Goal: Task Accomplishment & Management: Use online tool/utility

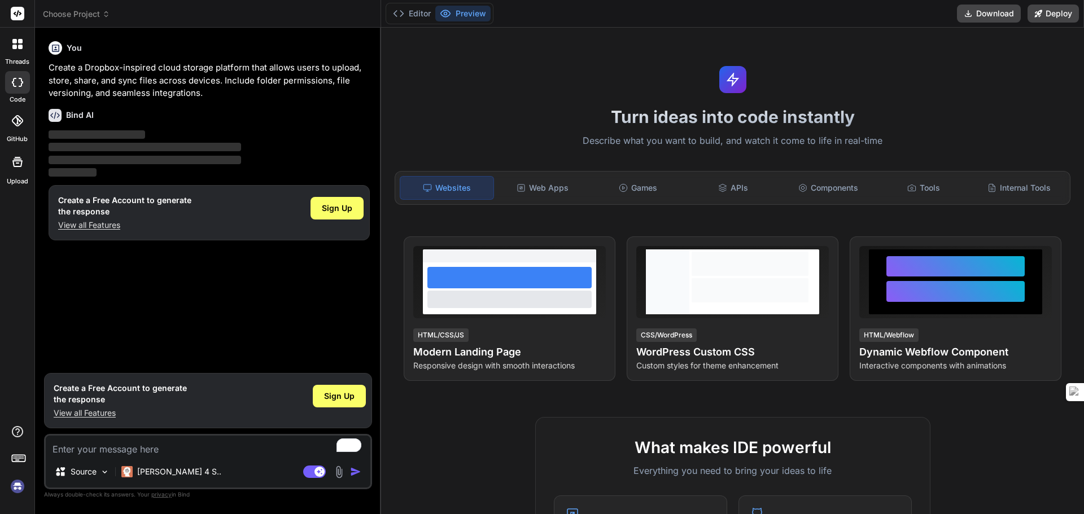
type textarea "x"
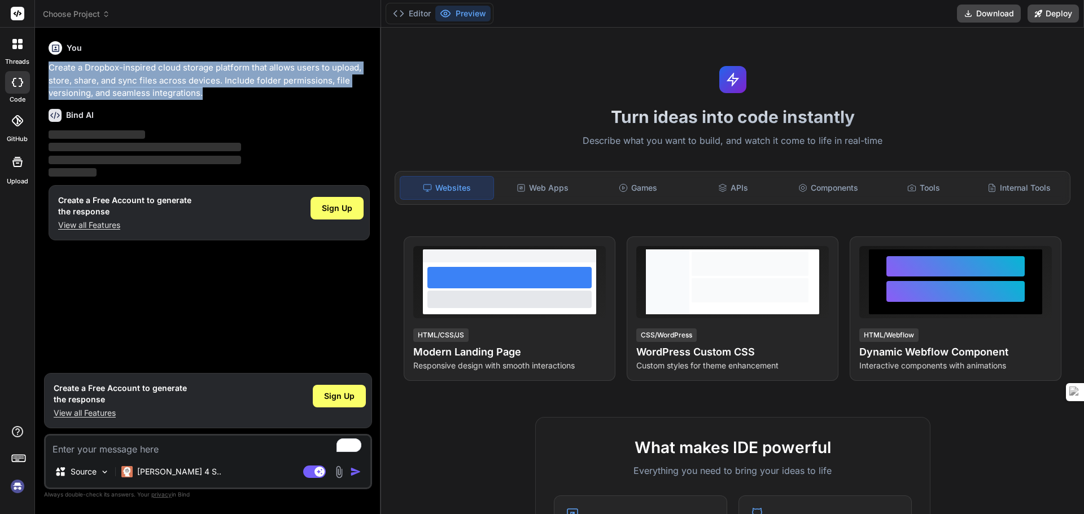
drag, startPoint x: 208, startPoint y: 91, endPoint x: 48, endPoint y: 67, distance: 162.1
type textarea "Create a Dropbox-inspired cloud storage platform that allows users to upload, s…"
click at [48, 67] on div "You Create a Dropbox-inspired cloud storage platform that allows users to uploa…" at bounding box center [209, 202] width 326 height 331
copy p "Create a Dropbox-inspired cloud storage platform that allows users to upload, s…"
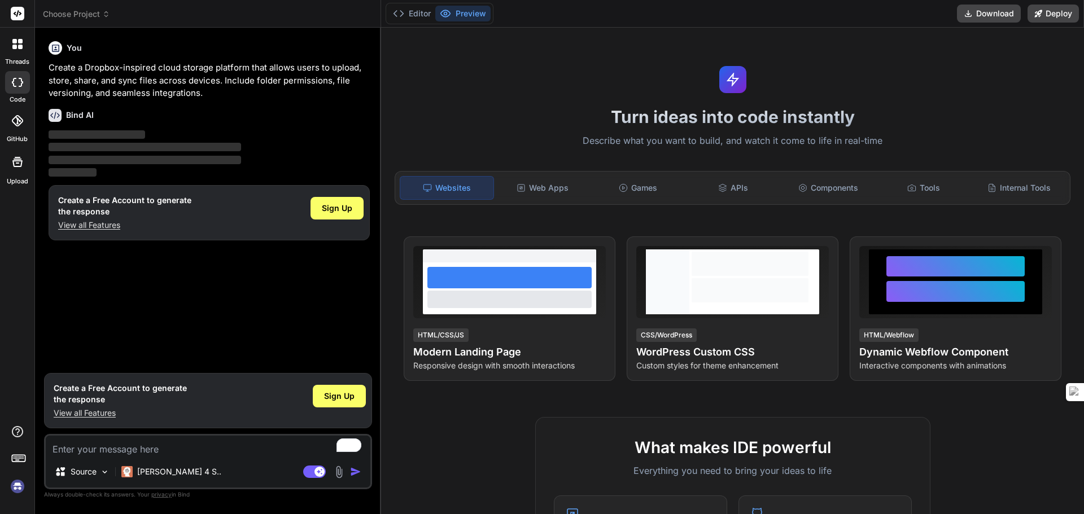
click at [124, 449] on textarea "To enrich screen reader interactions, please activate Accessibility in Grammarl…" at bounding box center [208, 446] width 325 height 20
paste textarea "Create a Dropbox-inspired cloud storage platform that allows users to upload, s…"
type textarea "Create a Dropbox-inspired cloud storage platform that allows users to upload, s…"
type textarea "x"
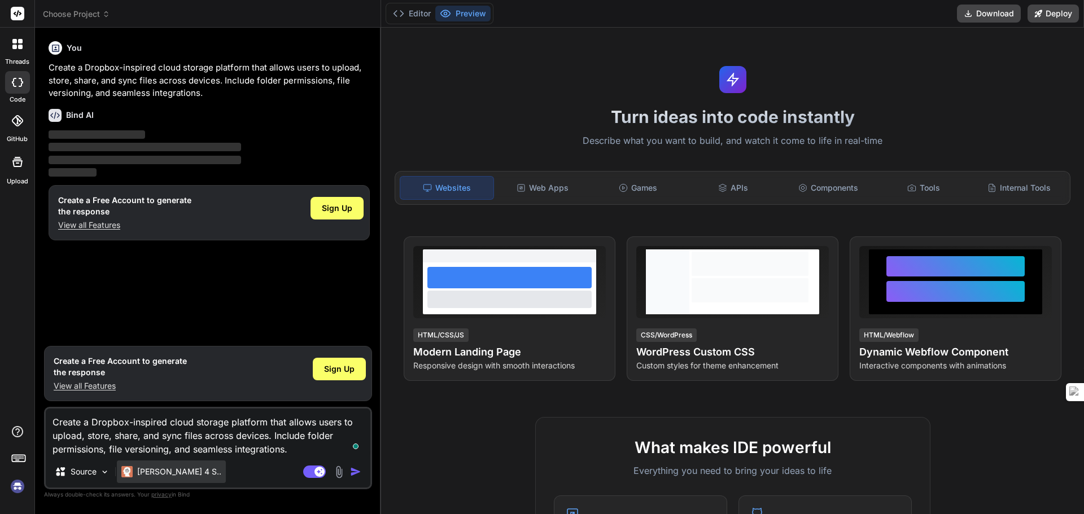
type textarea "Create a Dropbox-inspired cloud storage platform that allows users to upload, s…"
click at [170, 472] on p "[PERSON_NAME] 4 S.." at bounding box center [179, 471] width 84 height 11
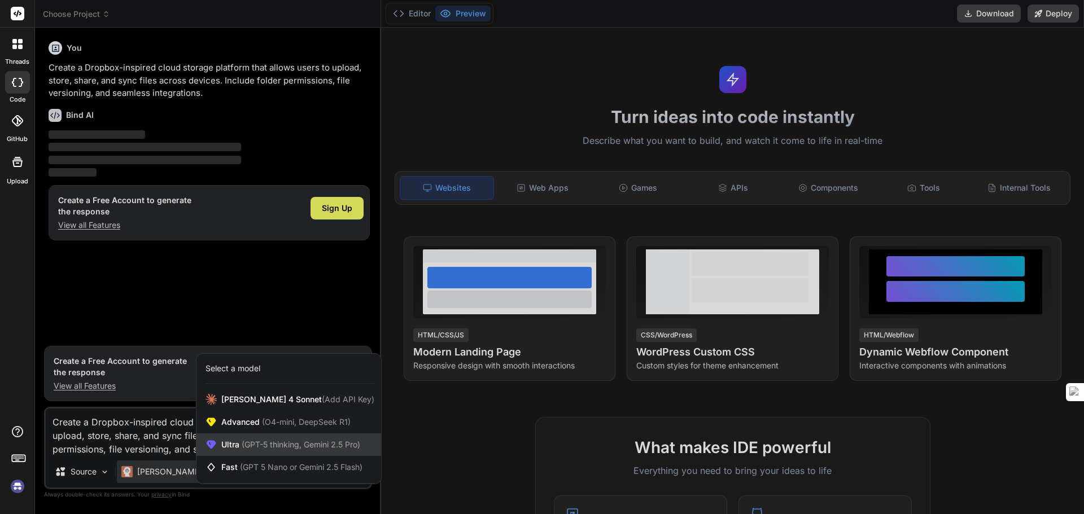
click at [256, 445] on span "(GPT-5 thinking, Gemini 2.5 Pro)" at bounding box center [299, 445] width 121 height 10
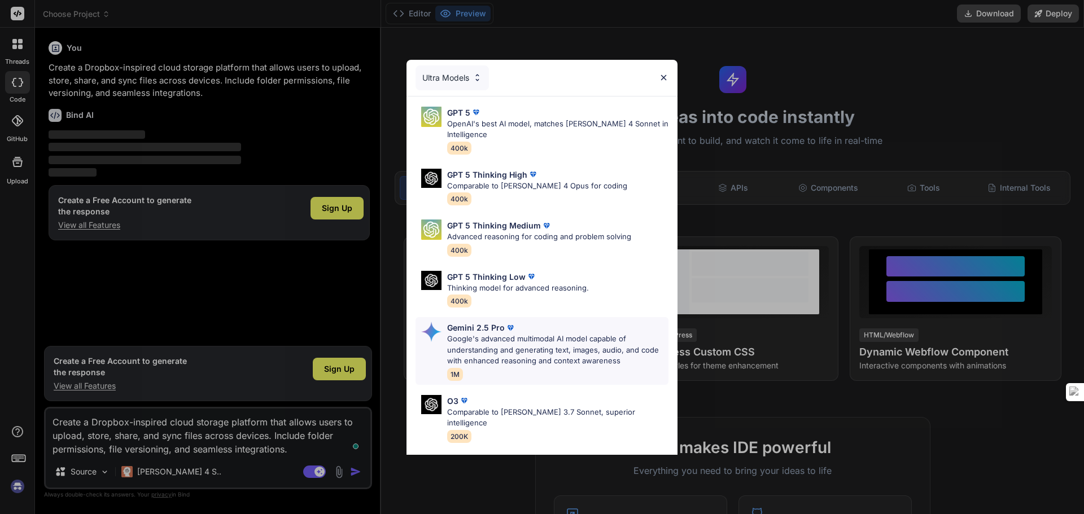
click at [468, 331] on p "Gemini 2.5 Pro" at bounding box center [476, 328] width 58 height 12
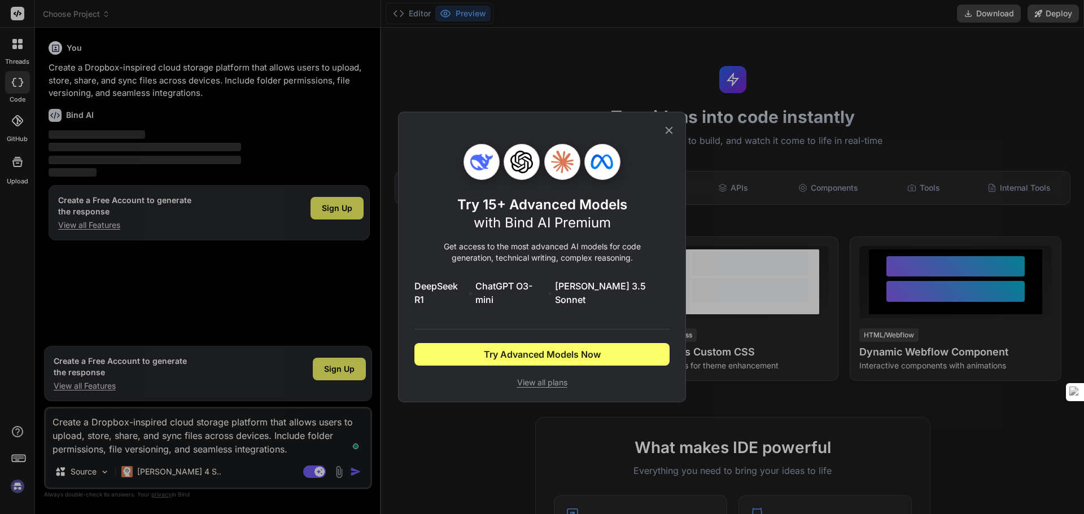
click at [314, 470] on div "Try 15+ Advanced Models with Bind AI Premium Get access to the most advanced AI…" at bounding box center [542, 257] width 1084 height 514
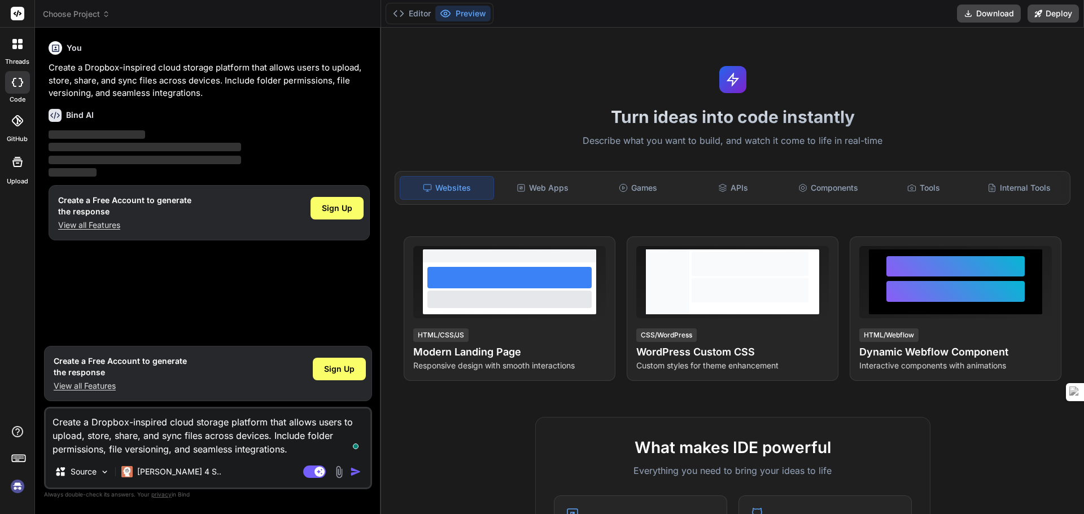
click at [358, 470] on img "button" at bounding box center [355, 471] width 11 height 11
click at [327, 374] on span "Sign Up" at bounding box center [339, 368] width 30 height 11
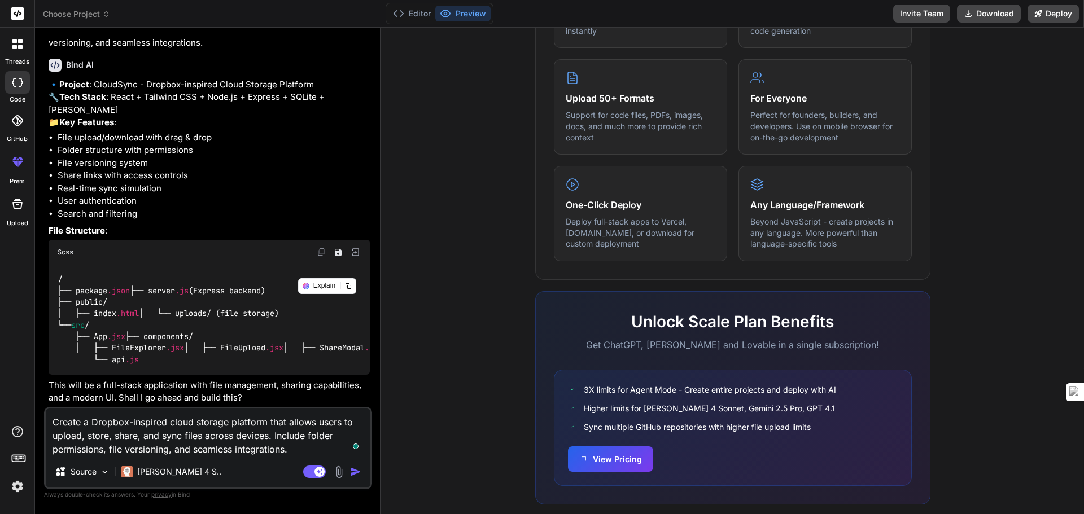
scroll to position [562, 0]
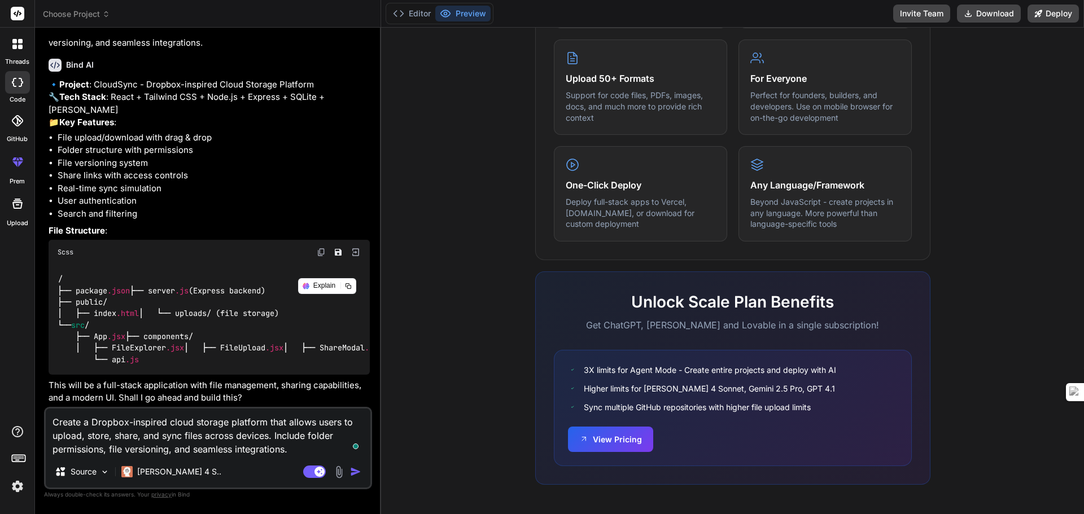
click at [19, 47] on icon at bounding box center [20, 47] width 5 height 5
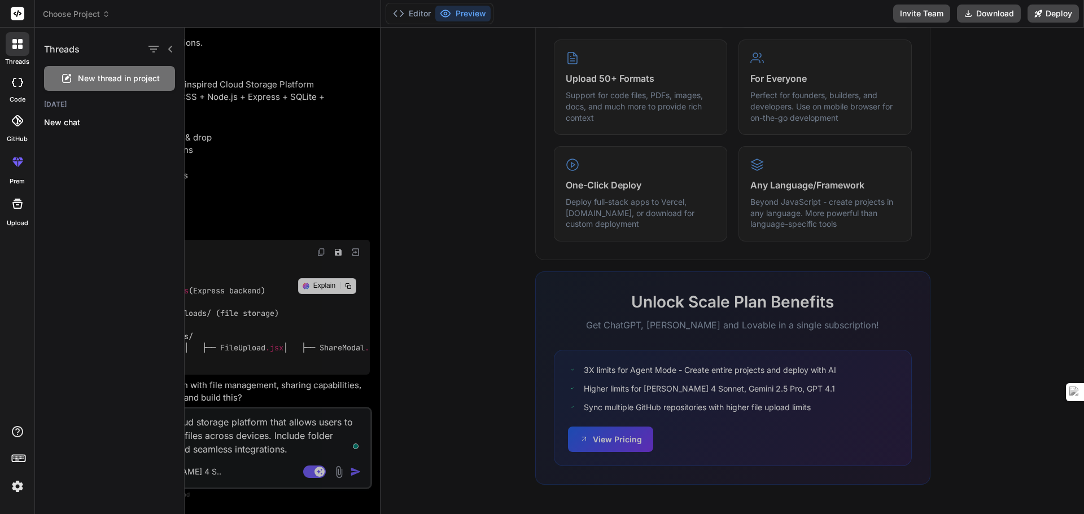
click at [16, 93] on div at bounding box center [17, 82] width 25 height 23
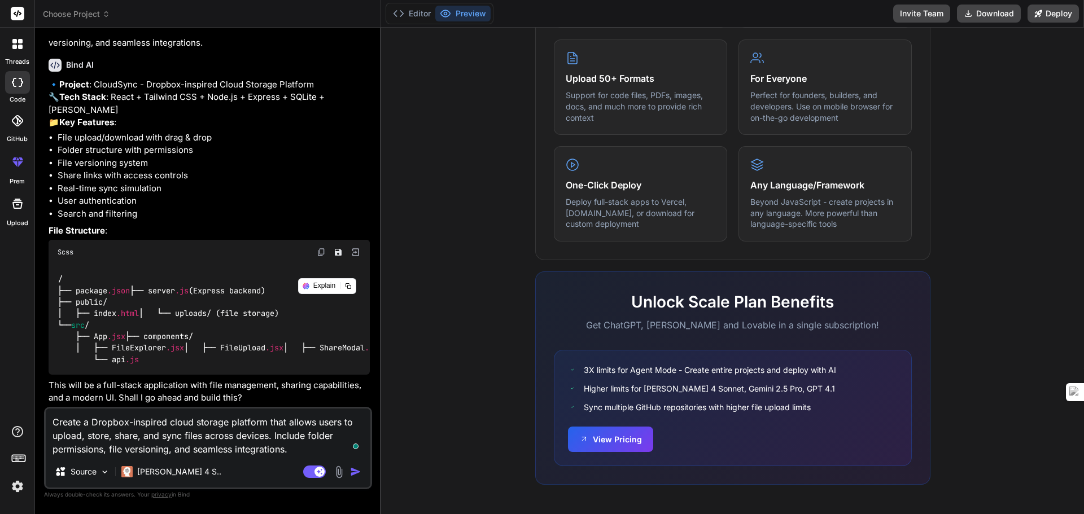
click at [17, 90] on div at bounding box center [17, 82] width 25 height 23
click at [21, 131] on div at bounding box center [17, 120] width 25 height 25
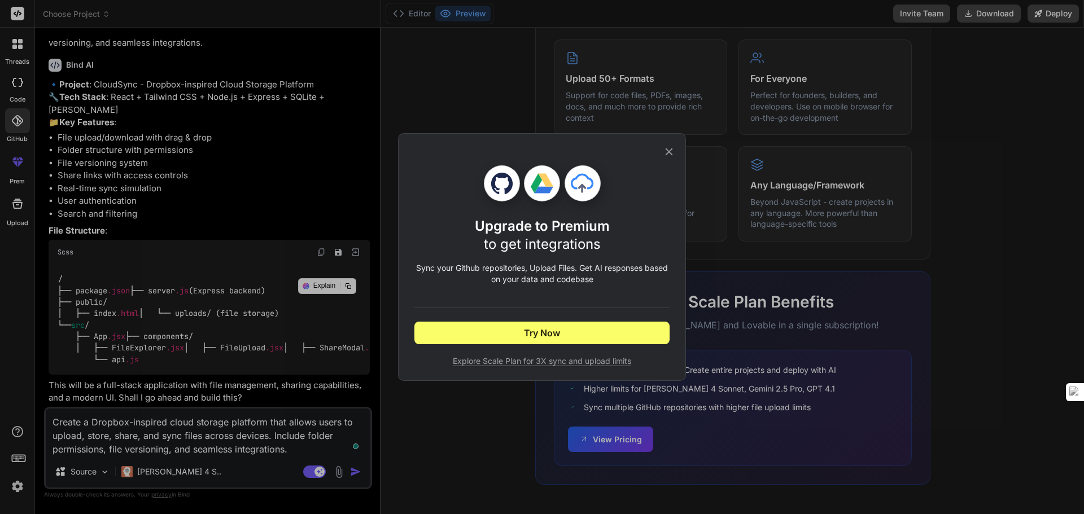
click at [19, 151] on div "Upgrade to Premium to get integrations Sync your Github repositories, Upload Fi…" at bounding box center [542, 257] width 1084 height 514
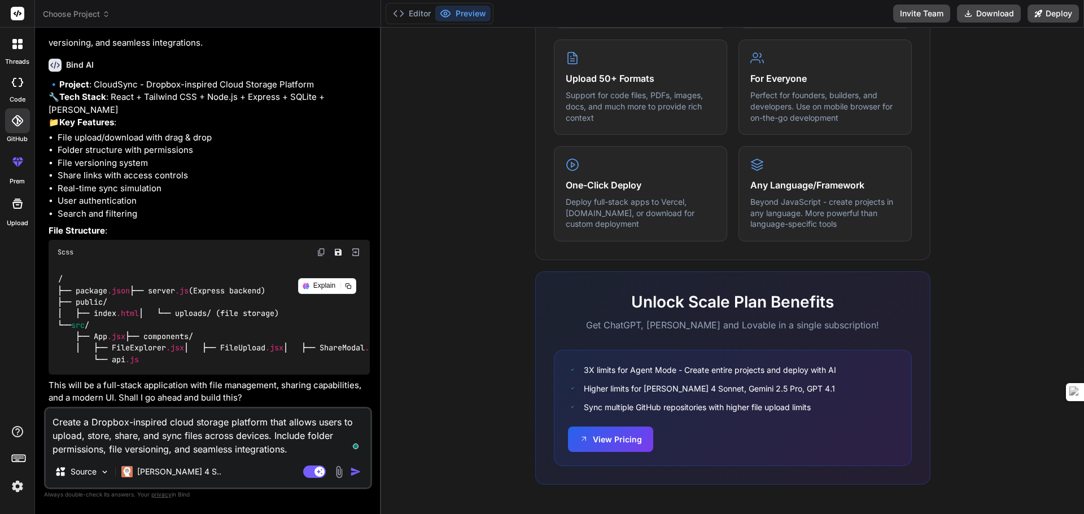
click at [19, 162] on icon at bounding box center [20, 164] width 5 height 6
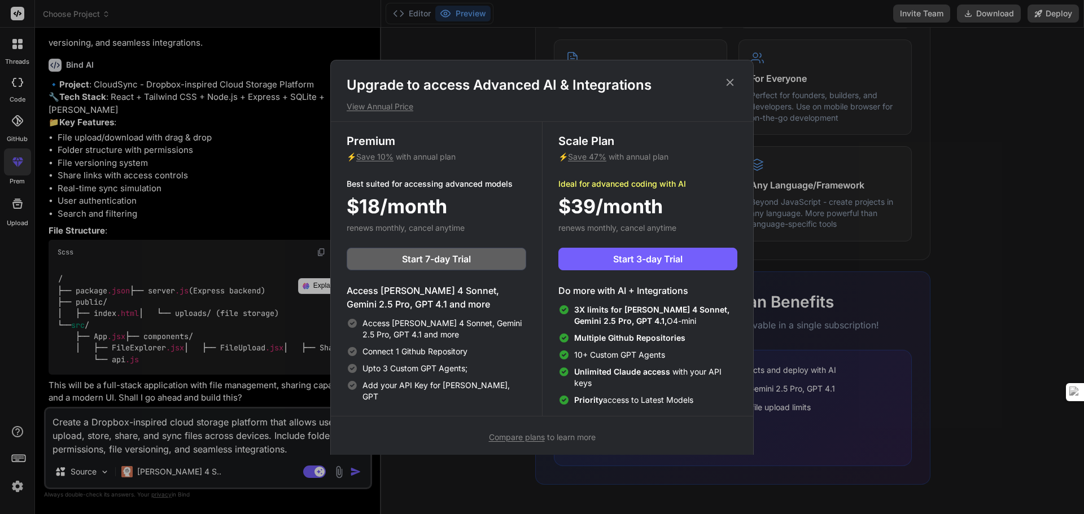
click at [19, 190] on div "Upgrade to access Advanced AI & Integrations View Annual Price Premium ⚡ Save 1…" at bounding box center [542, 257] width 1084 height 514
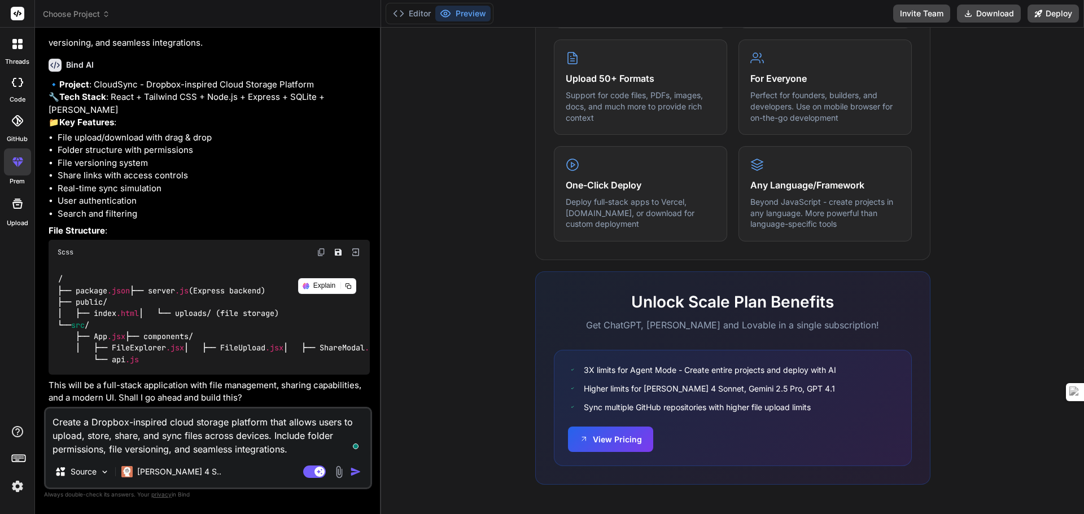
click at [17, 202] on icon at bounding box center [17, 204] width 10 height 10
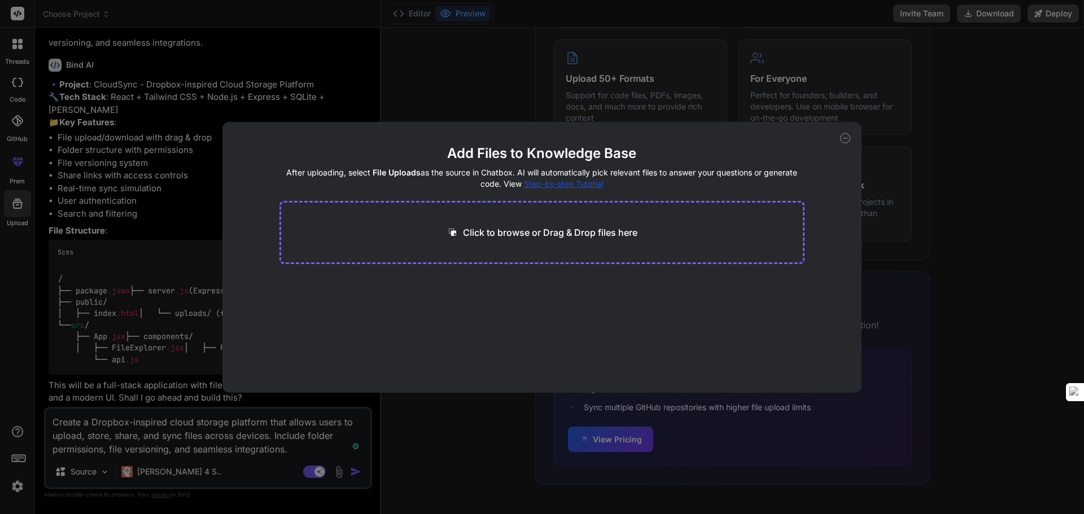
click at [839, 141] on div "Add Files to Knowledge Base After uploading, select File Uploads as the source …" at bounding box center [541, 257] width 639 height 271
click at [845, 138] on icon at bounding box center [845, 138] width 4 height 0
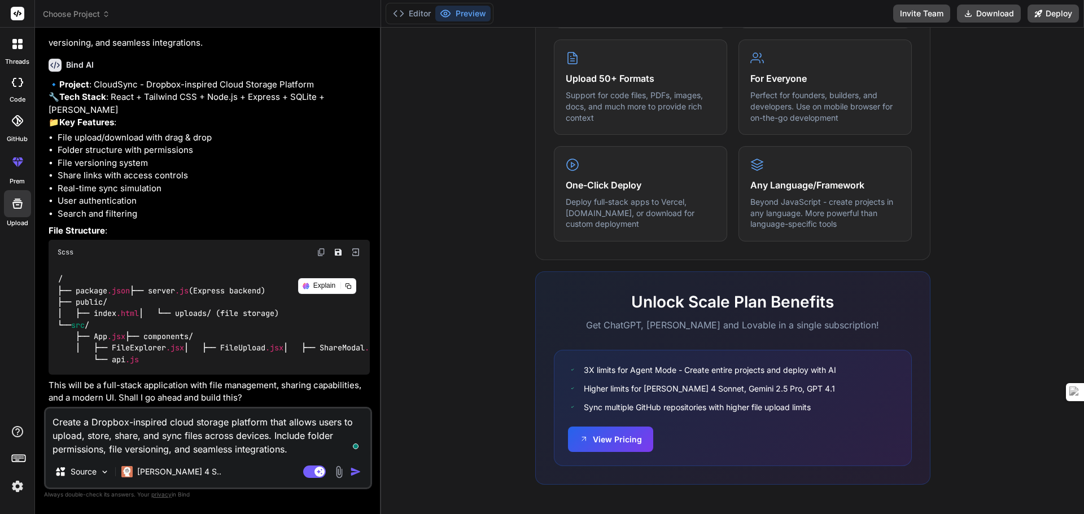
click at [357, 472] on img "button" at bounding box center [355, 471] width 11 height 11
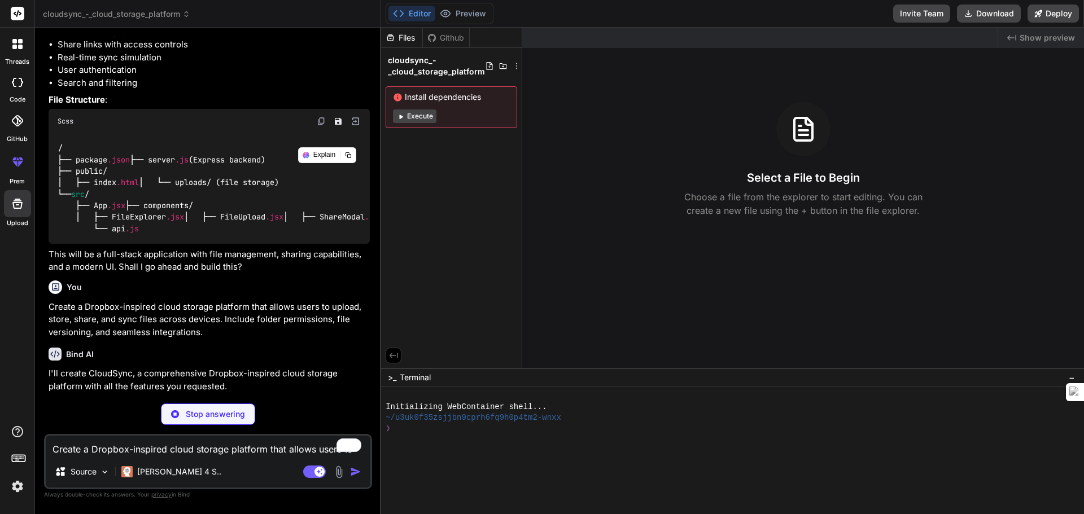
scroll to position [181, 0]
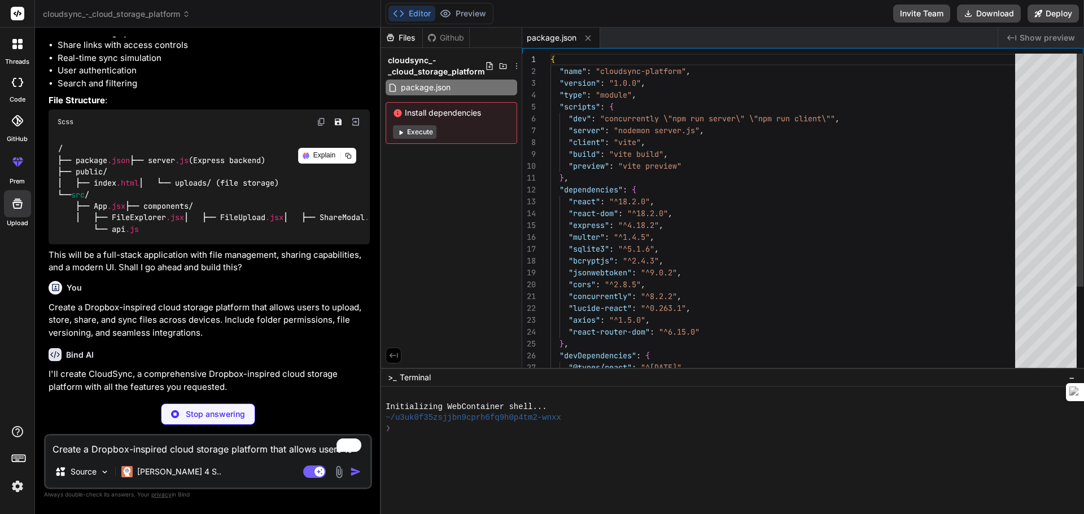
type textarea "x"
type textarea "} })"
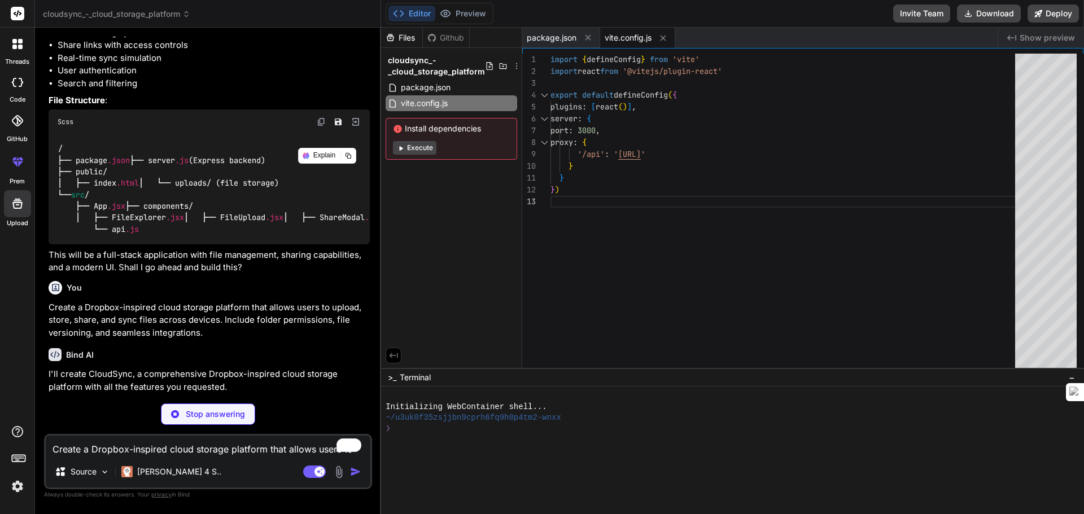
type textarea "x"
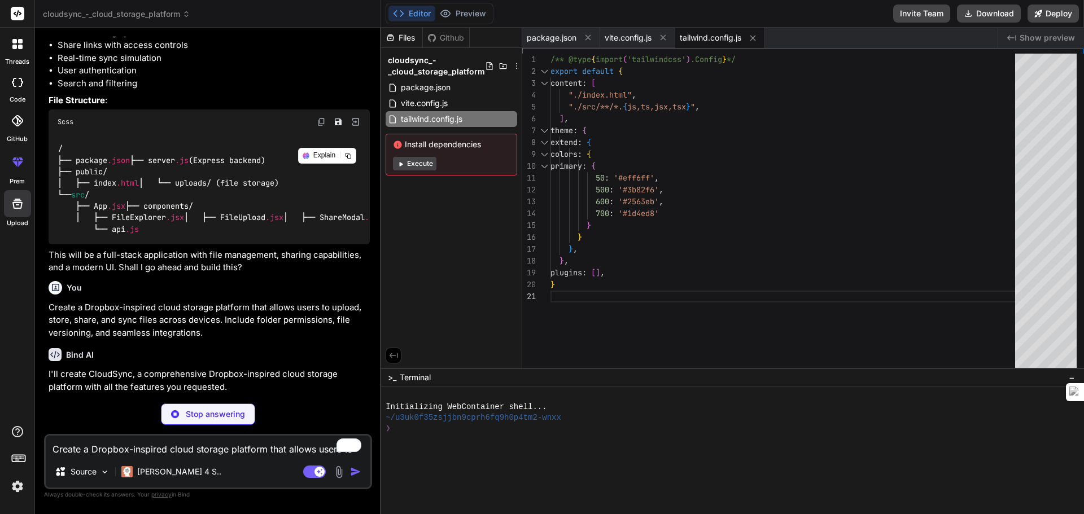
type textarea "x"
type textarea "export default { plugins: { tailwindcss: {}, autoprefixer: {}, }, }"
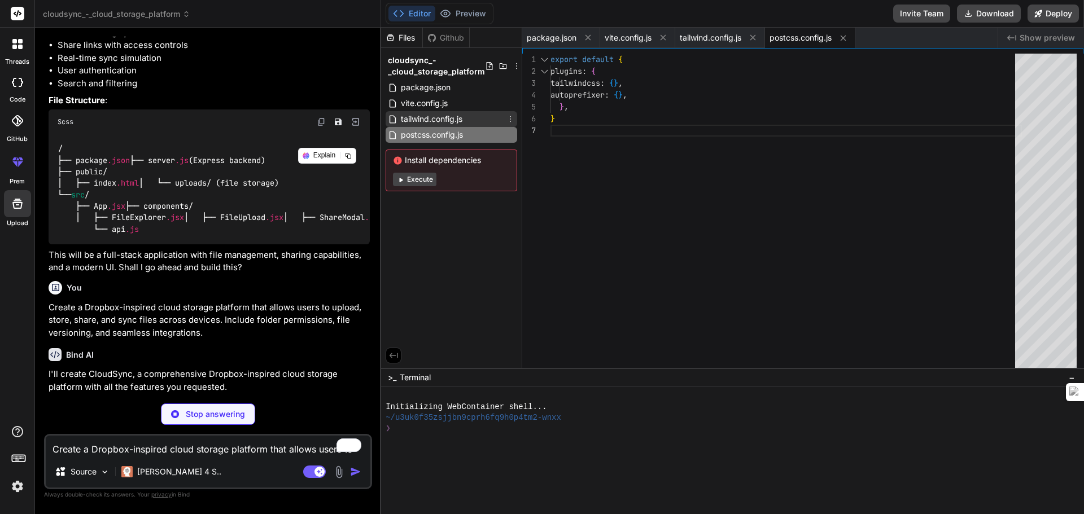
type textarea "x"
type textarea "<script type="module" src="/src/main.jsx"></script> </body> </html>"
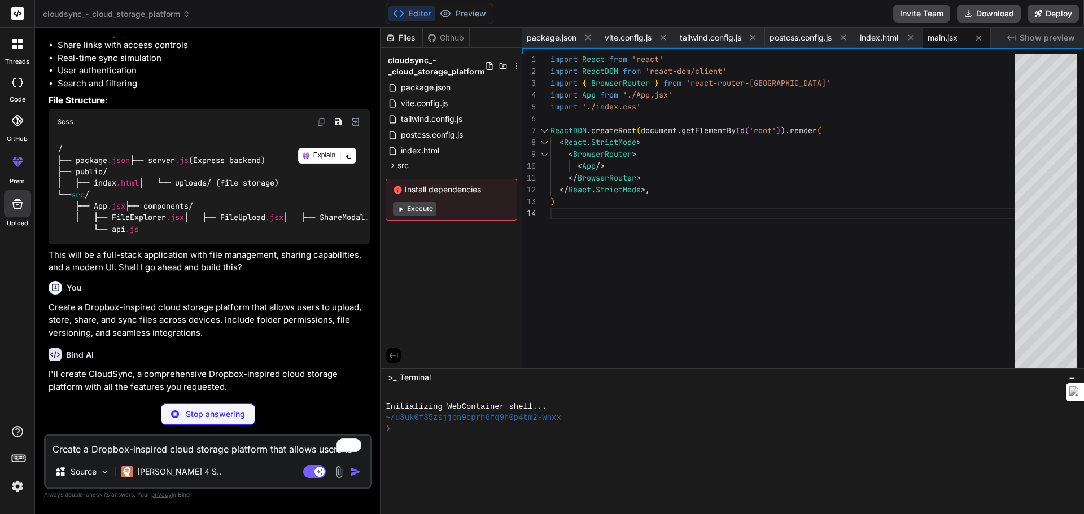
type textarea "x"
type textarea ".card { @apply bg-white rounded-lg shadow-sm border border-gray-200; } } .drag-…"
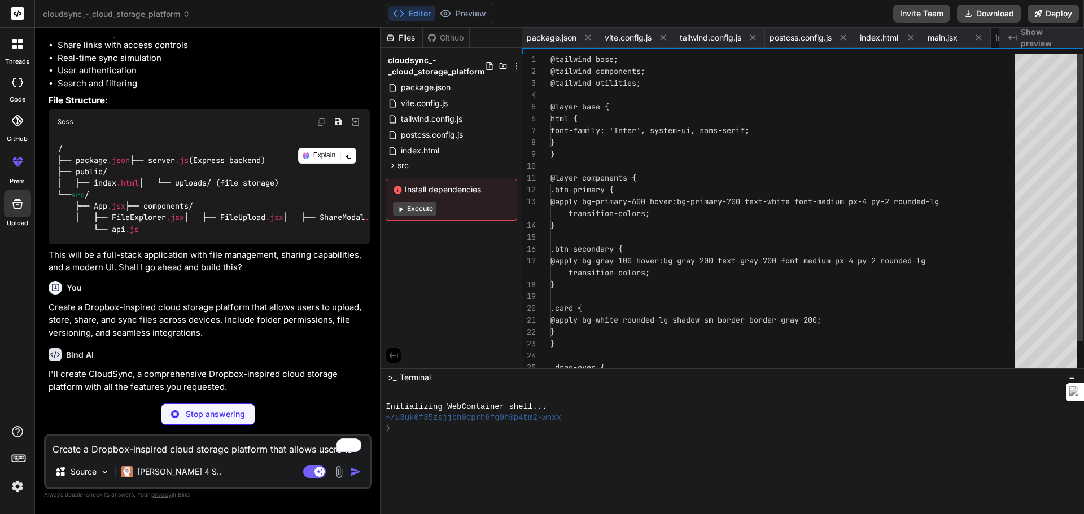
scroll to position [0, 64]
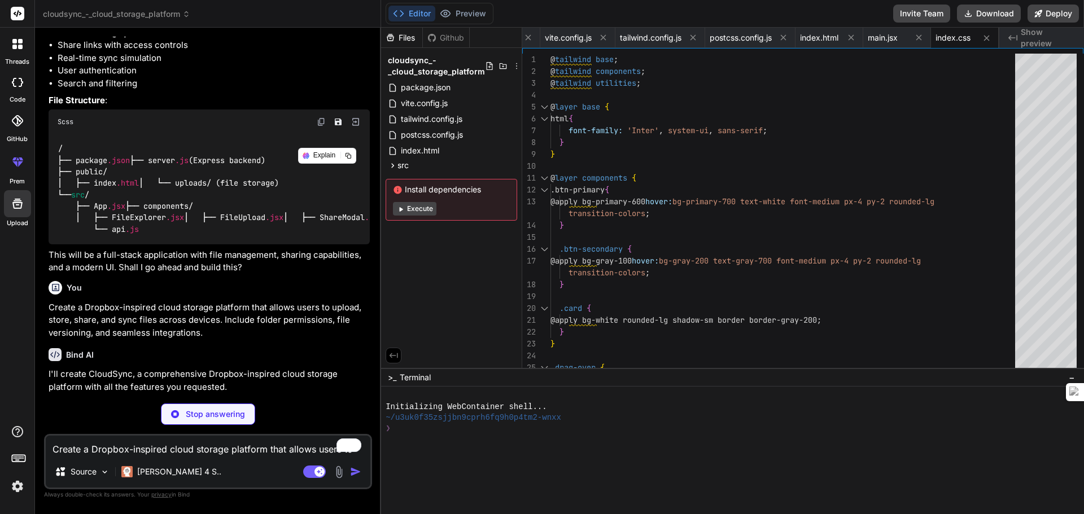
type textarea "x"
type textarea "function ProtectedRoute({ children }) { const { isAuthenticated } = useAuth() r…"
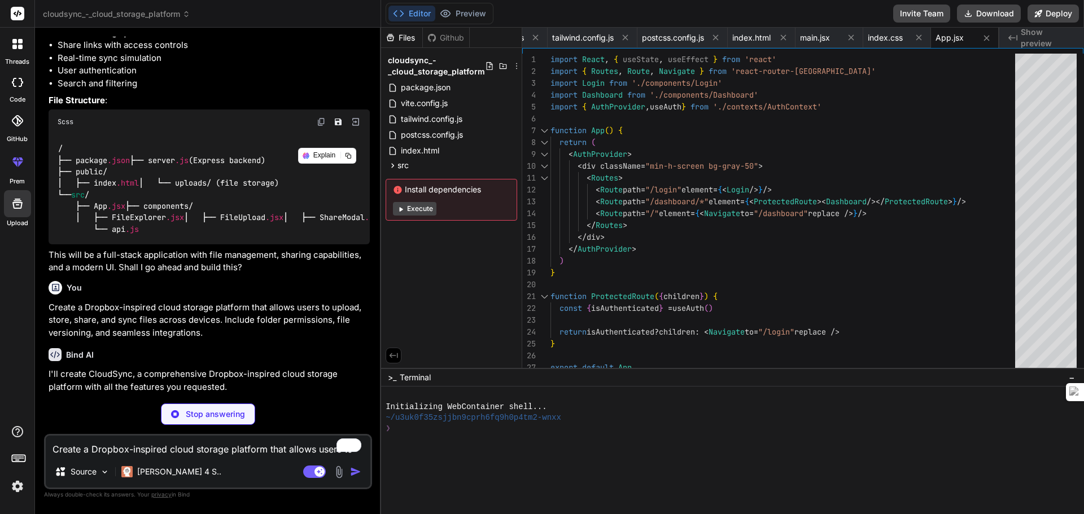
type textarea "x"
type textarea "</div> </div> </div> ) }"
type textarea "x"
type textarea "</FileProvider> ) }"
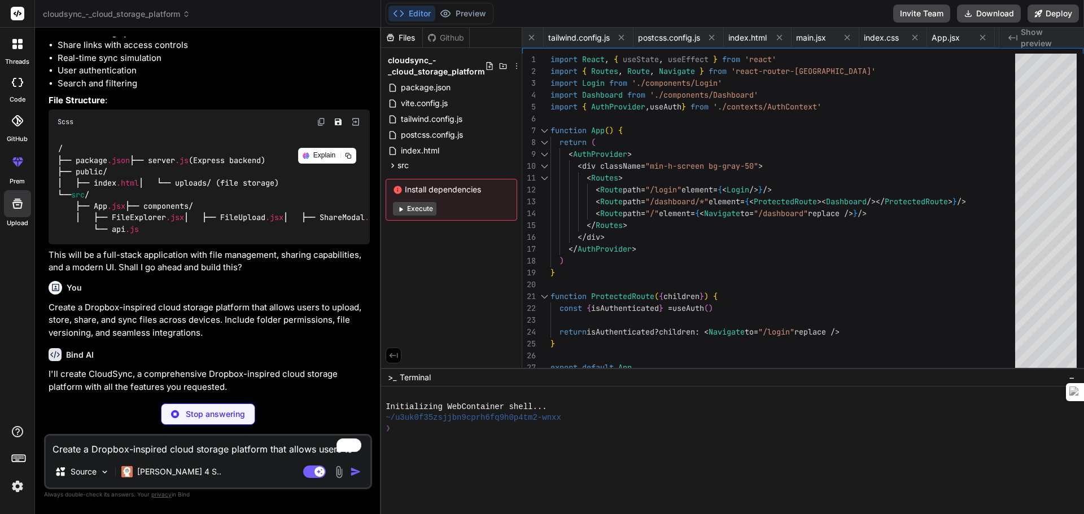
type textarea "x"
type textarea "</div> </div> </div> </header> ) }"
type textarea "x"
type textarea ") }"
type textarea "x"
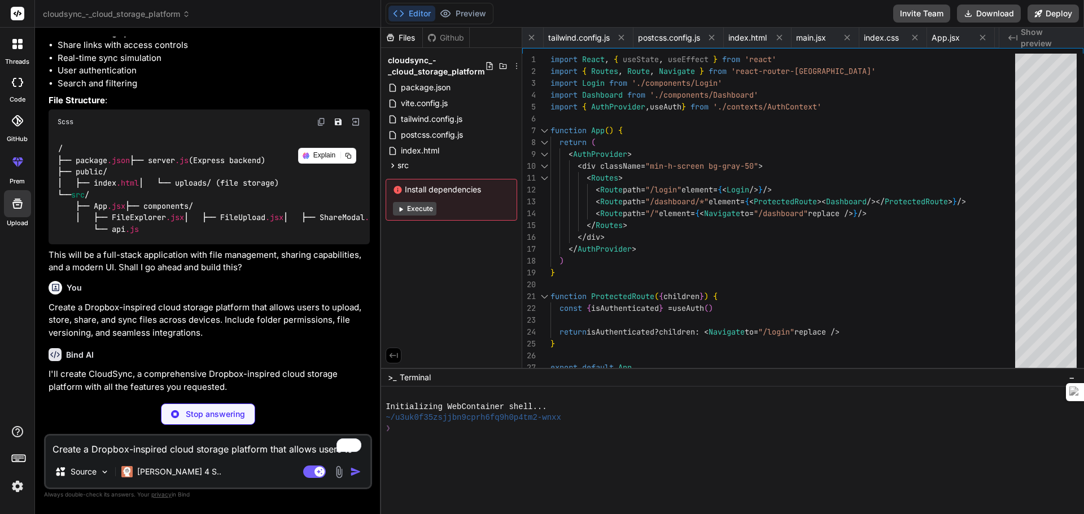
type textarea "}"
type textarea "x"
type textarea "<span className="text-xs text-gray-500">Full access</span> </div> </div> </div>…"
type textarea "x"
type textarea ")} </div> ) }"
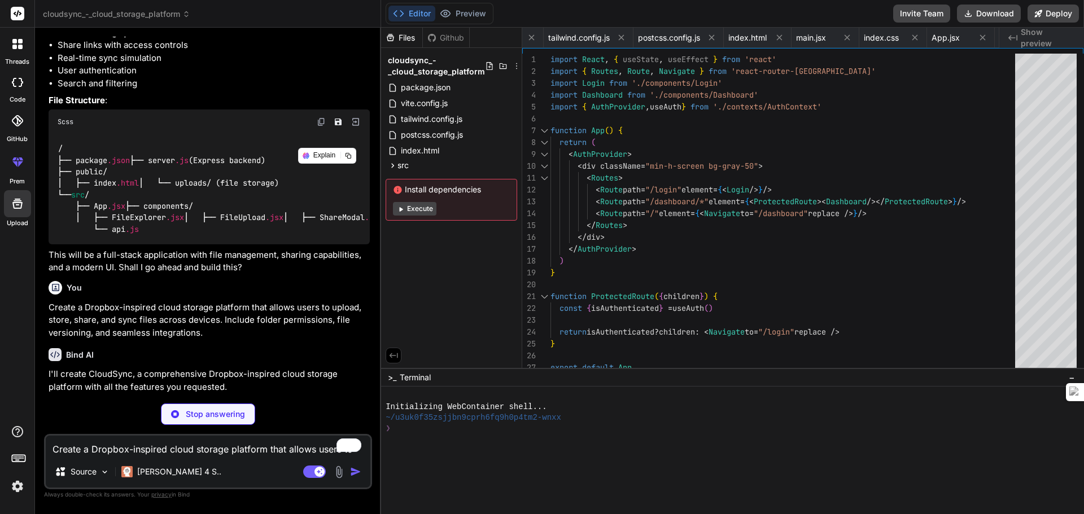
type textarea "x"
type textarea "</div> </div> )} </div> ) }"
type textarea "x"
type textarea "window.location.href = '/login' } return Promise.reject(error) } ) export defau…"
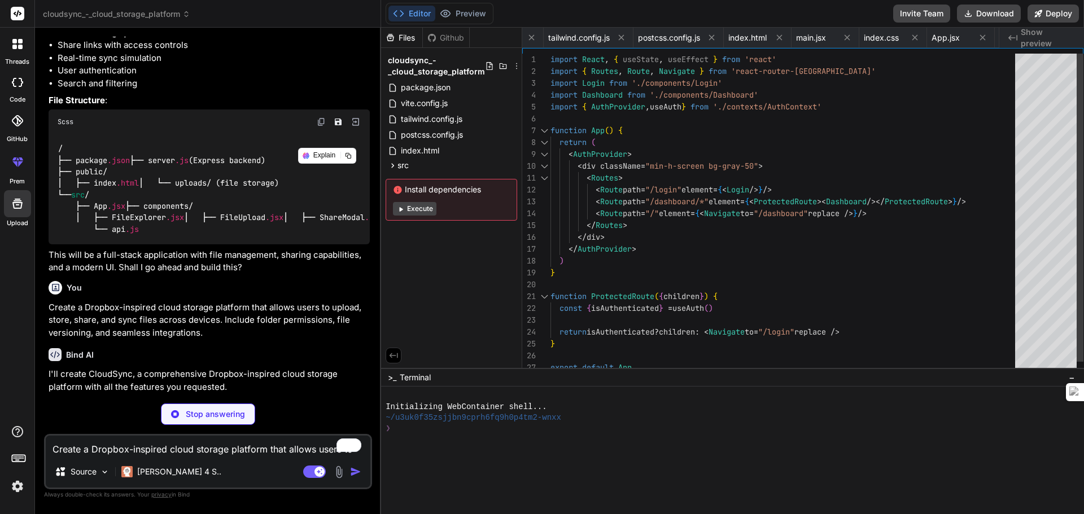
type textarea "x"
type textarea "app.listen(PORT, () => { console.log(`CloudSync server running on port ${PORT}`…"
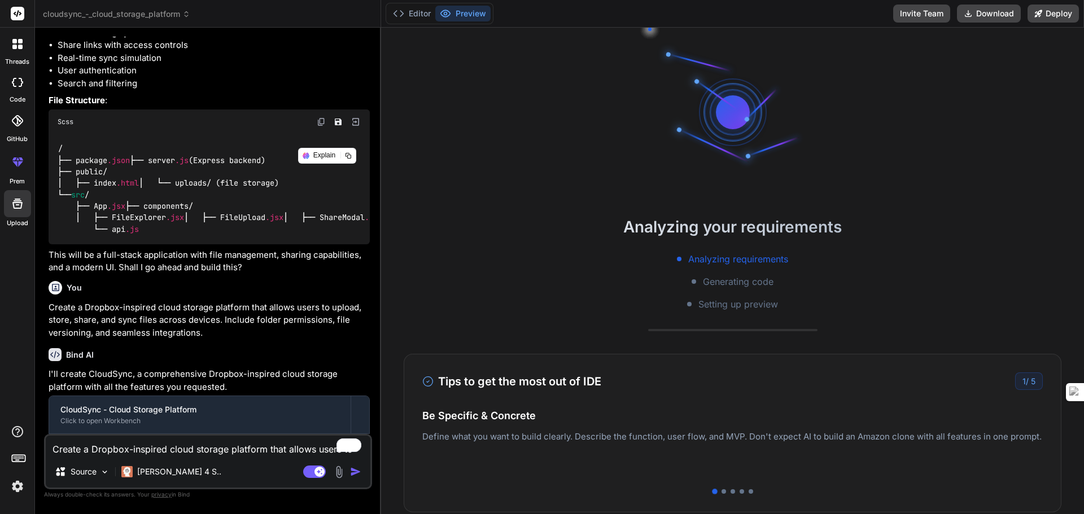
type textarea "x"
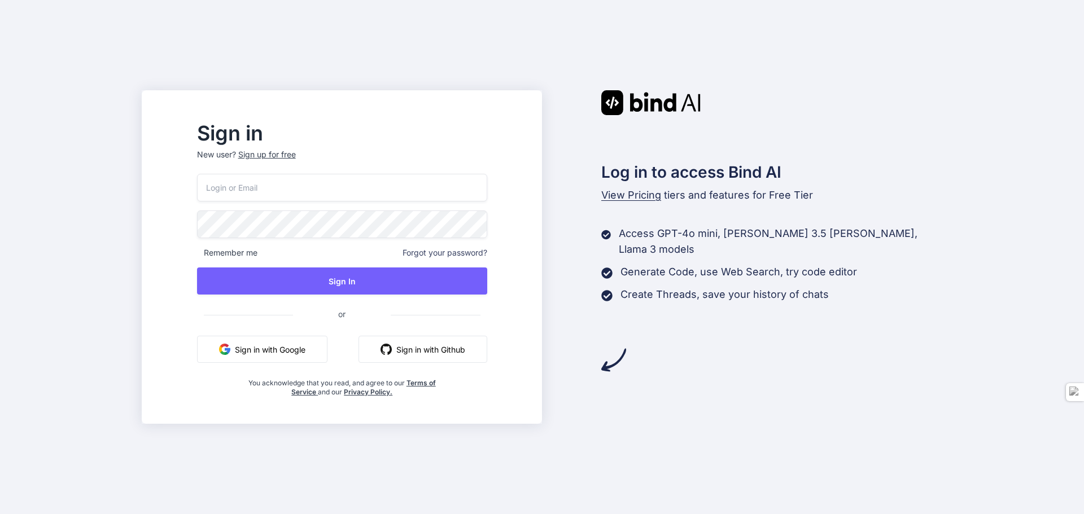
scroll to position [130, 0]
click at [309, 354] on button "Sign in with Google" at bounding box center [262, 349] width 130 height 27
